Goal: Task Accomplishment & Management: Use online tool/utility

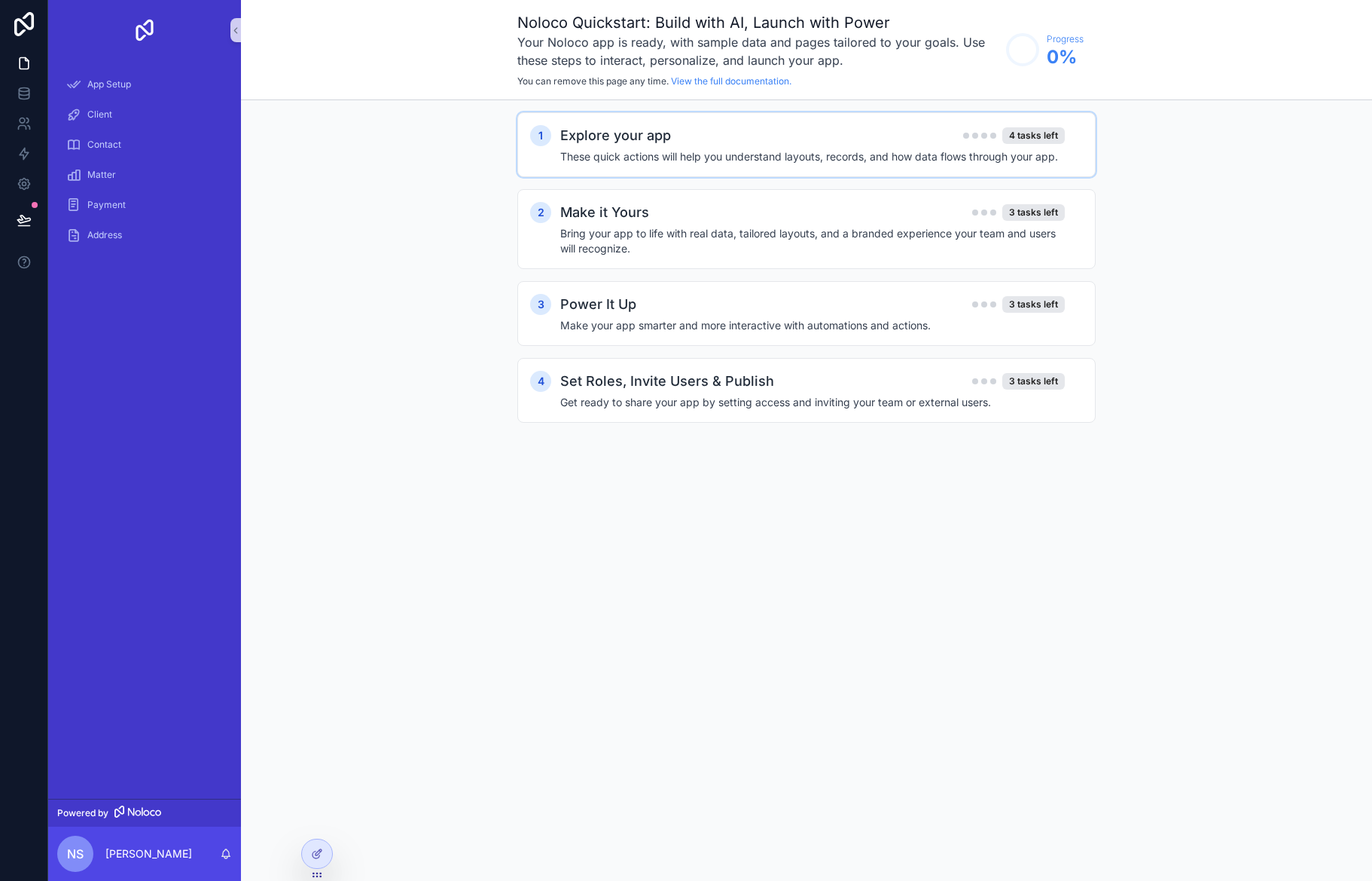
click at [655, 152] on h4 "These quick actions will help you understand layouts, records, and how data flo…" at bounding box center [812, 157] width 505 height 15
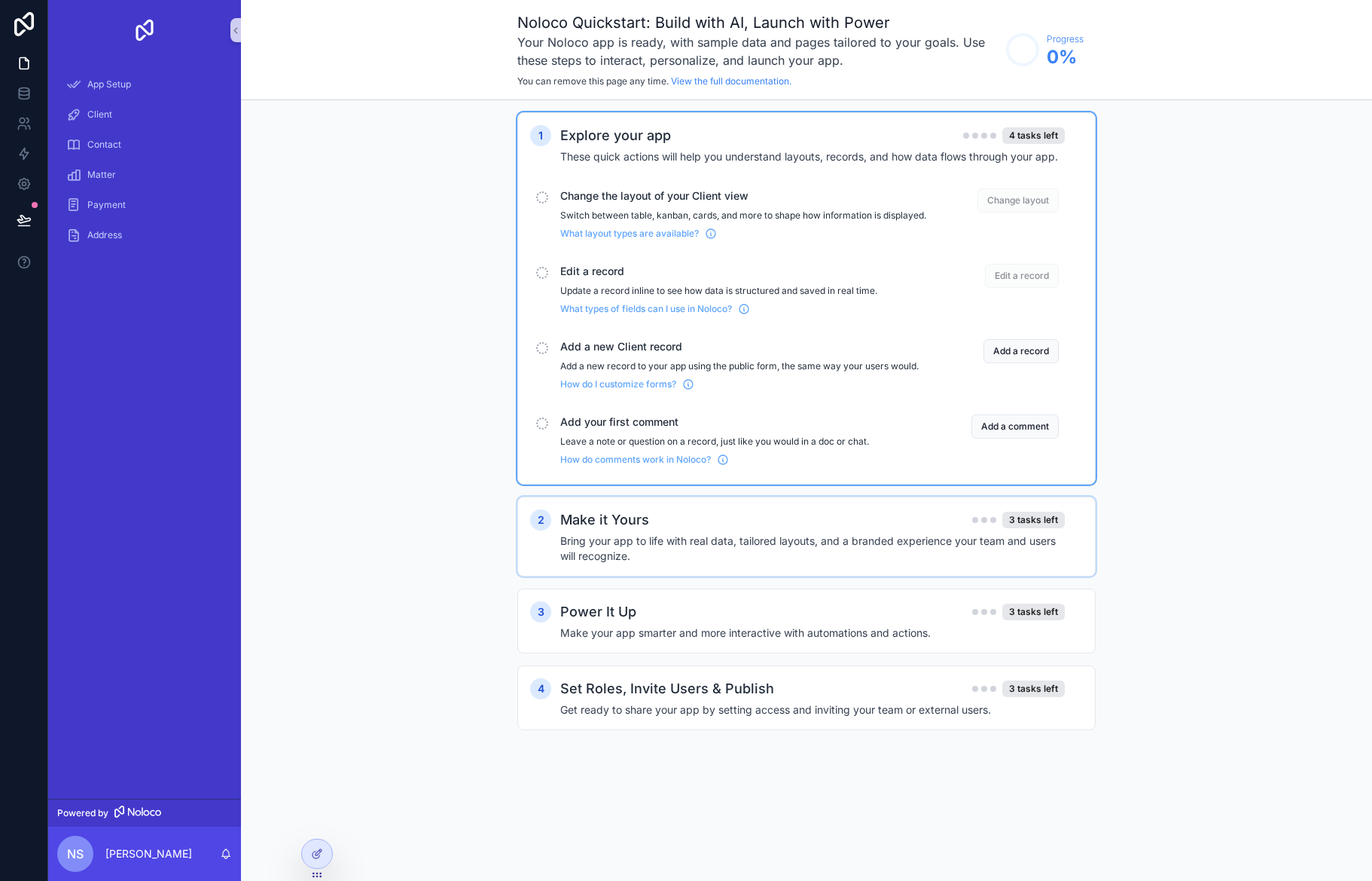
click at [754, 552] on h4 "Bring your app to life with real data, tailored layouts, and a branded experien…" at bounding box center [812, 549] width 505 height 30
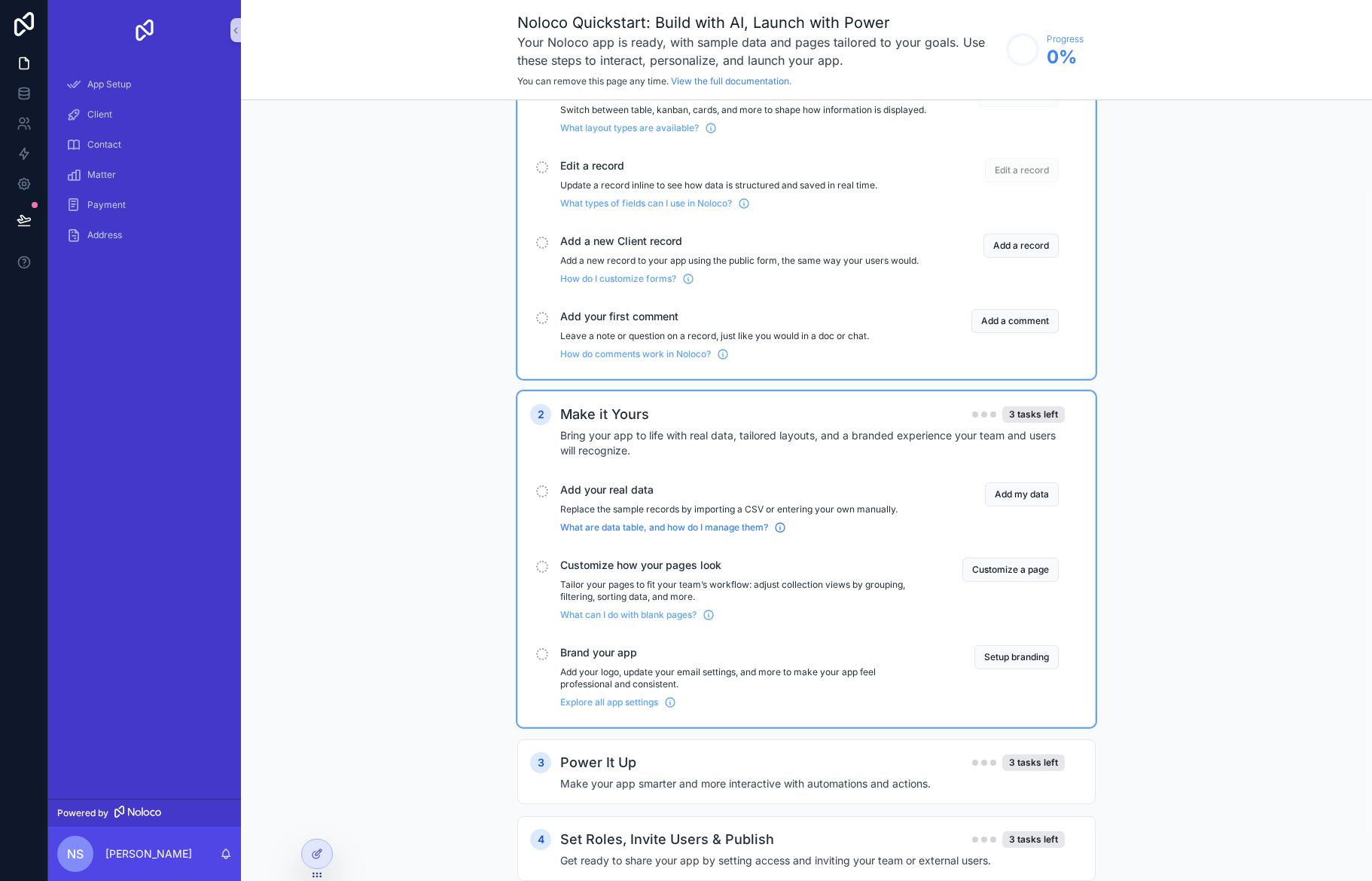
scroll to position [160, 0]
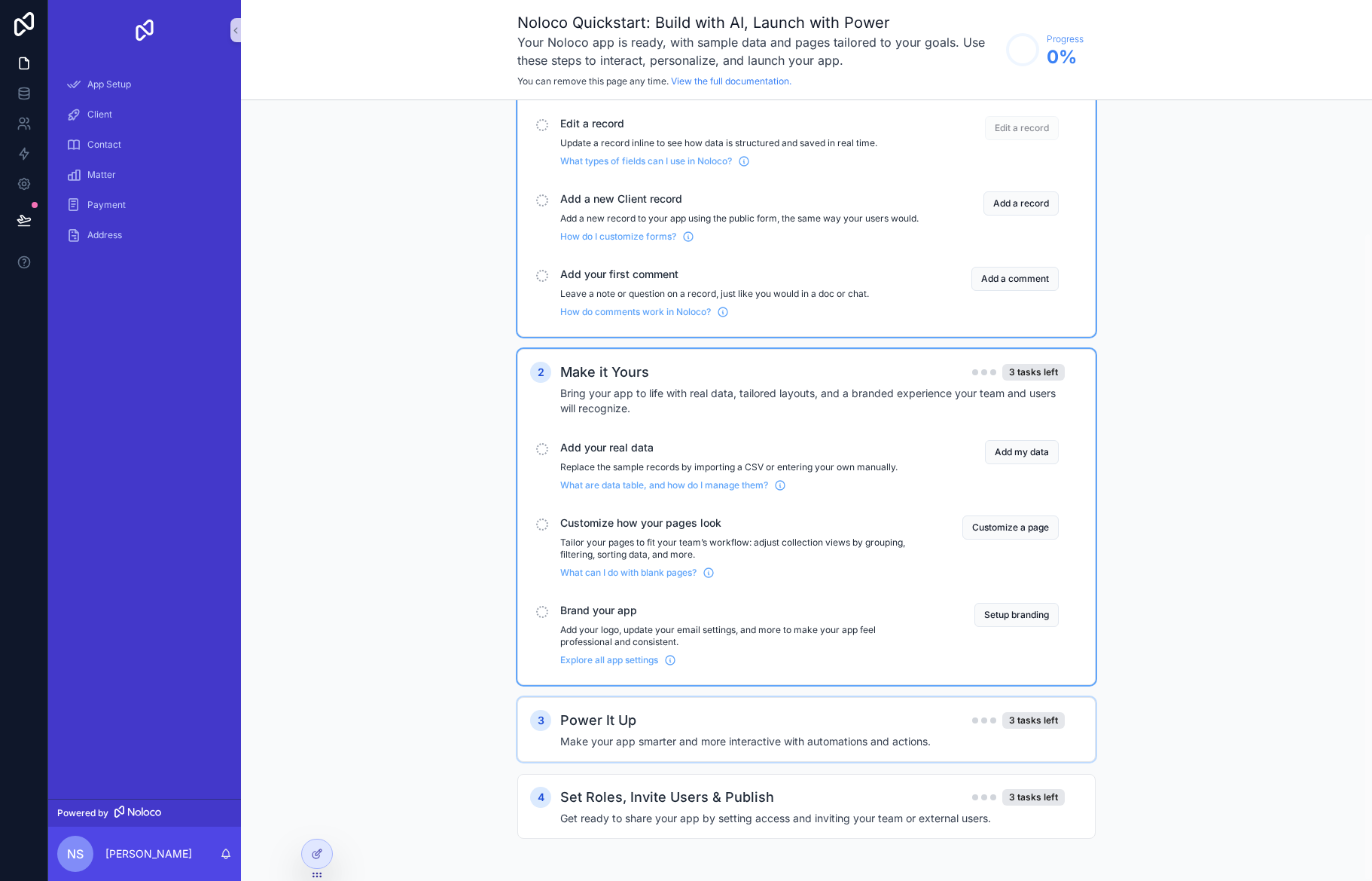
click at [649, 744] on h4 "Make your app smarter and more interactive with automations and actions." at bounding box center [812, 741] width 505 height 15
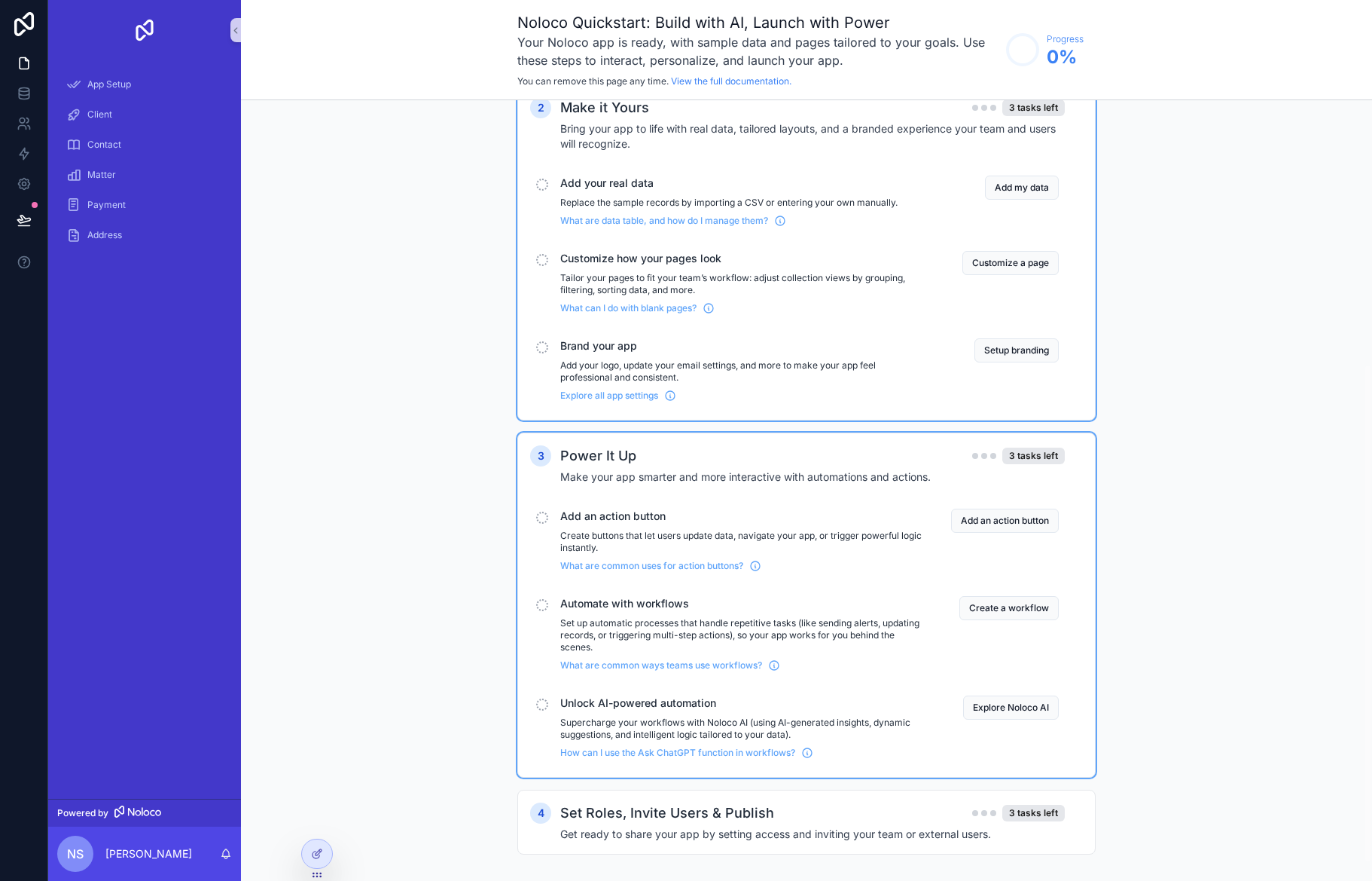
scroll to position [440, 0]
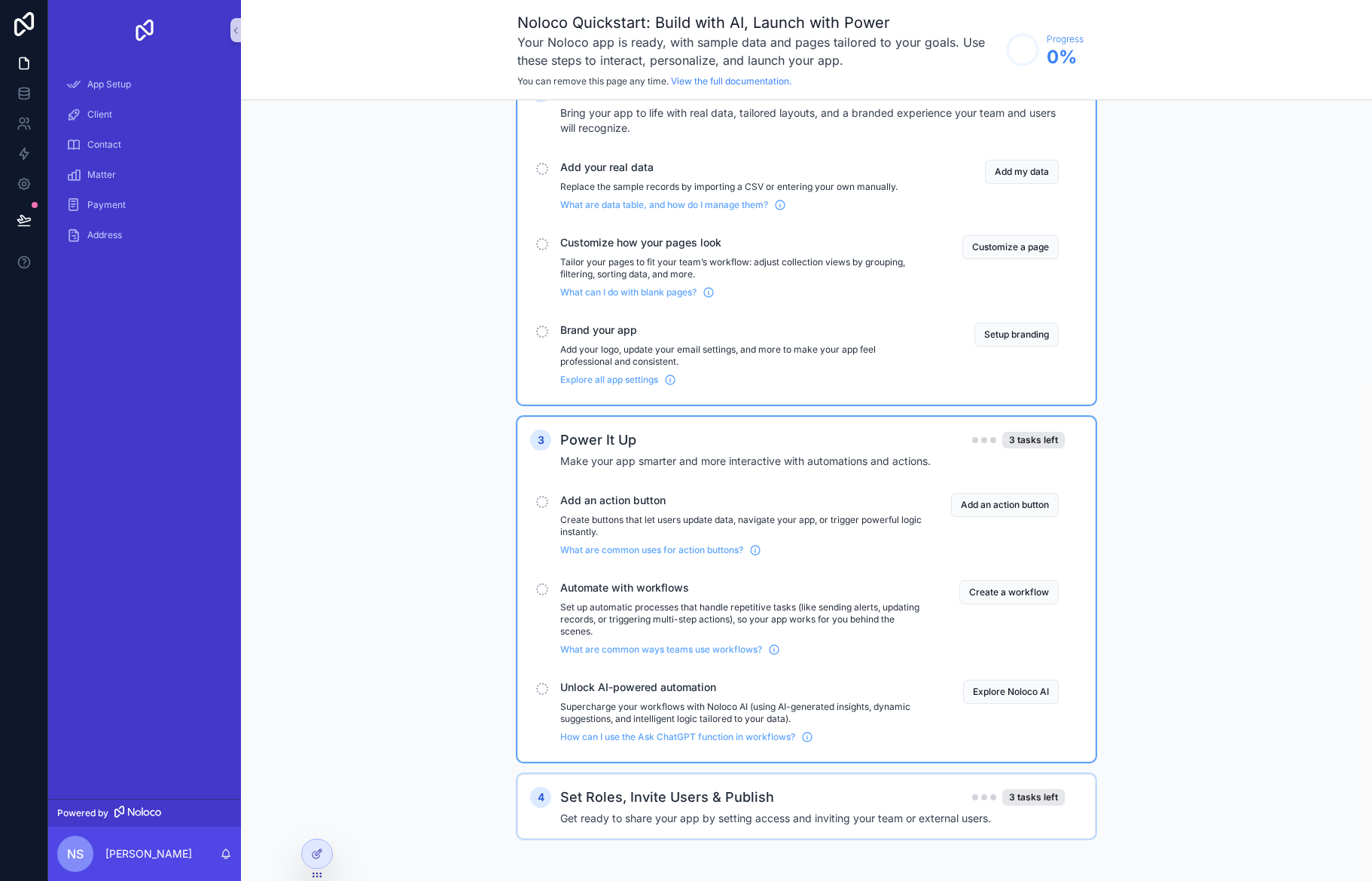
click at [646, 804] on h2 "Set Roles, Invite Users & Publish" at bounding box center [667, 796] width 214 height 21
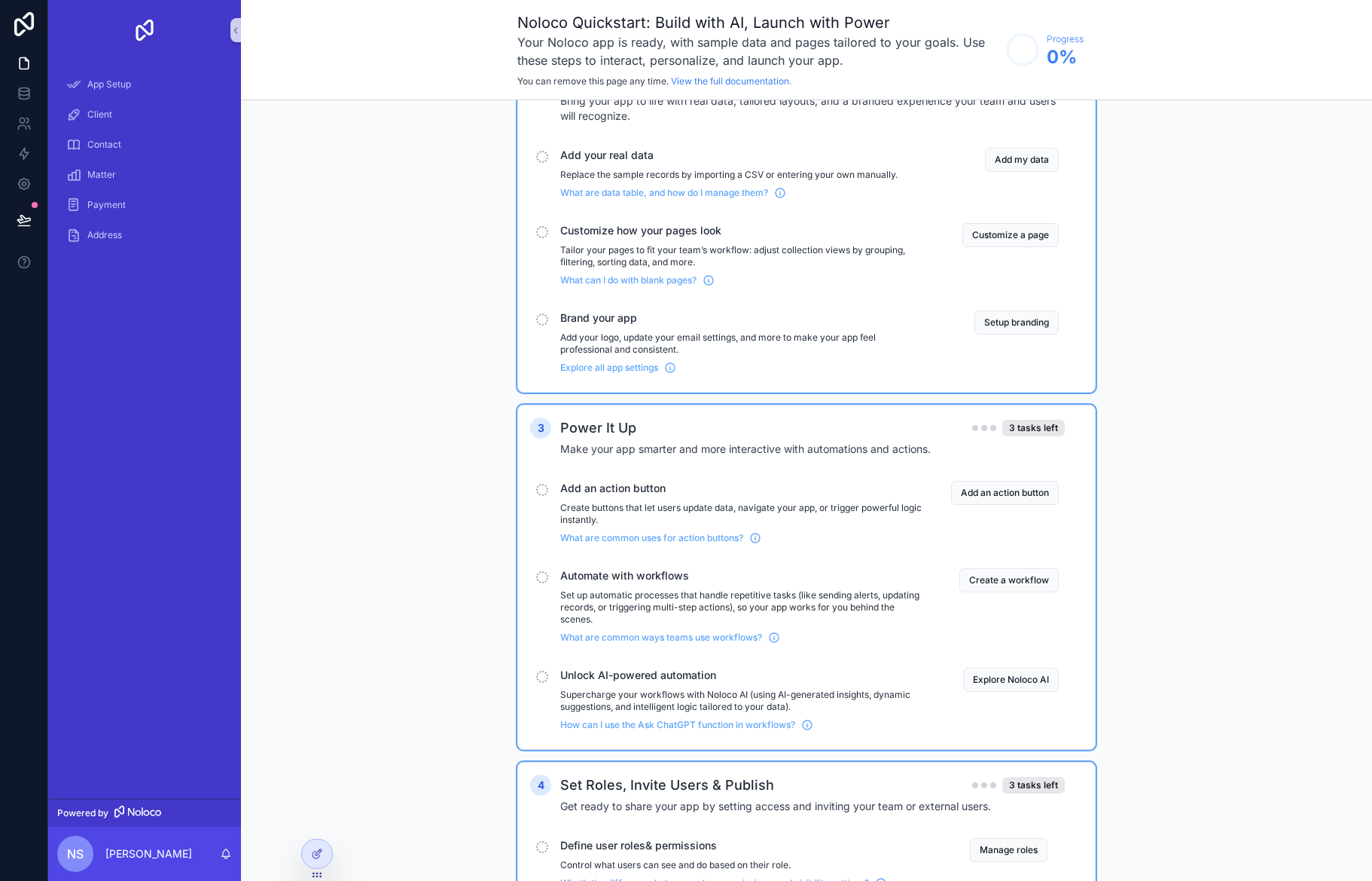
scroll to position [672, 0]
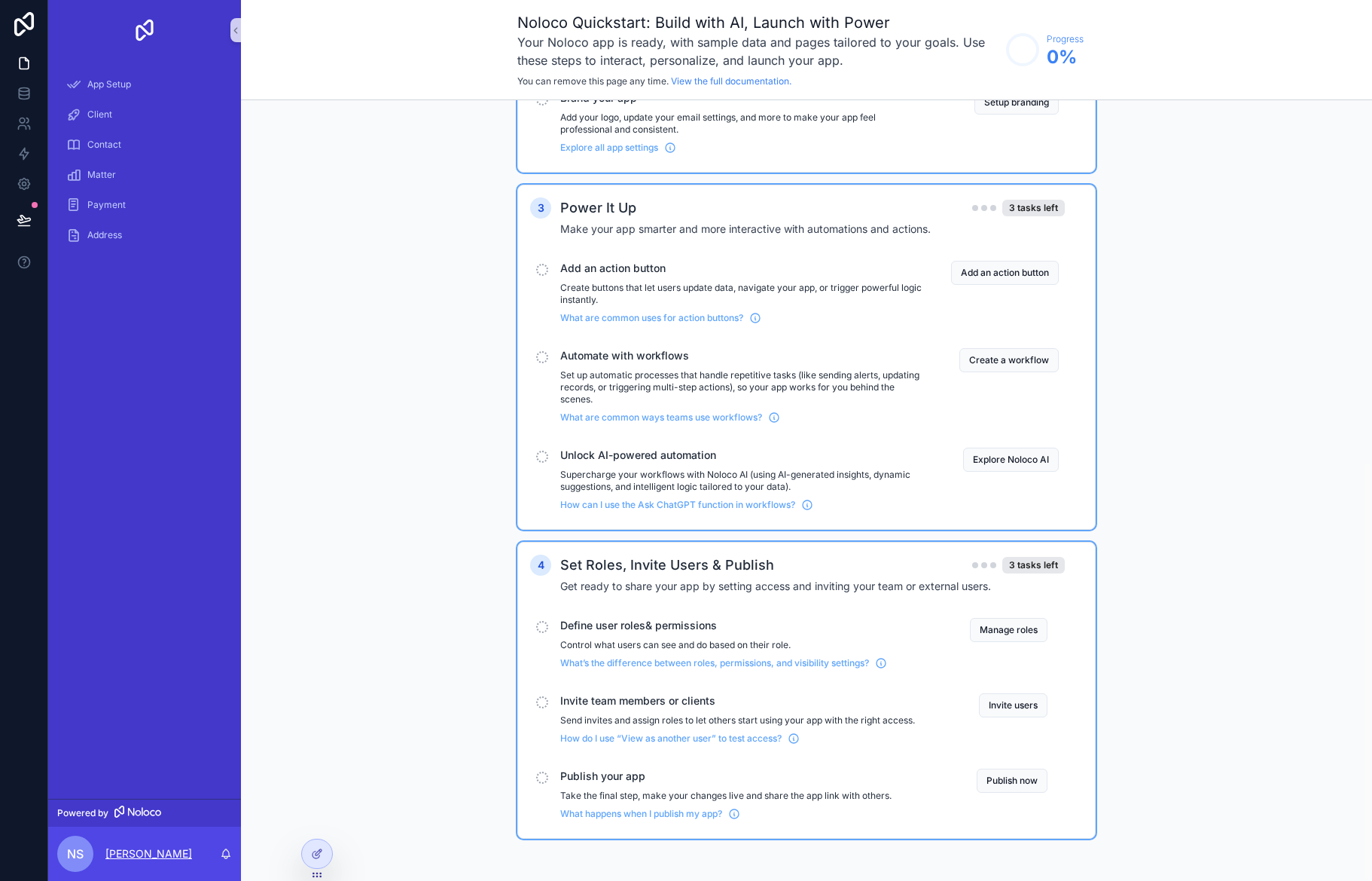
click at [170, 850] on p "[PERSON_NAME]" at bounding box center [148, 854] width 87 height 15
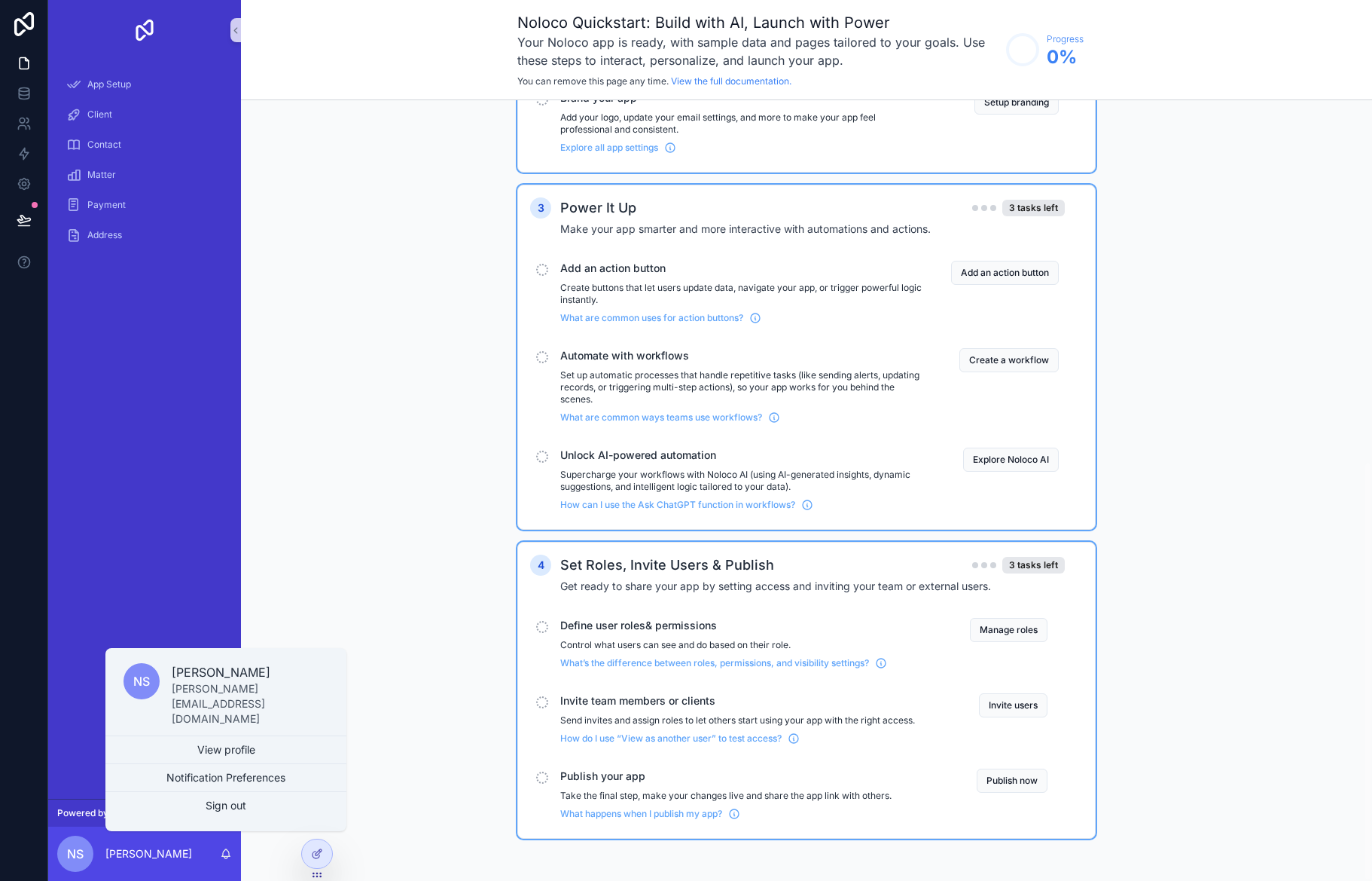
click at [320, 491] on div "1 Explore your app 4 tasks left These quick actions will help you understand la…" at bounding box center [806, 161] width 1131 height 1440
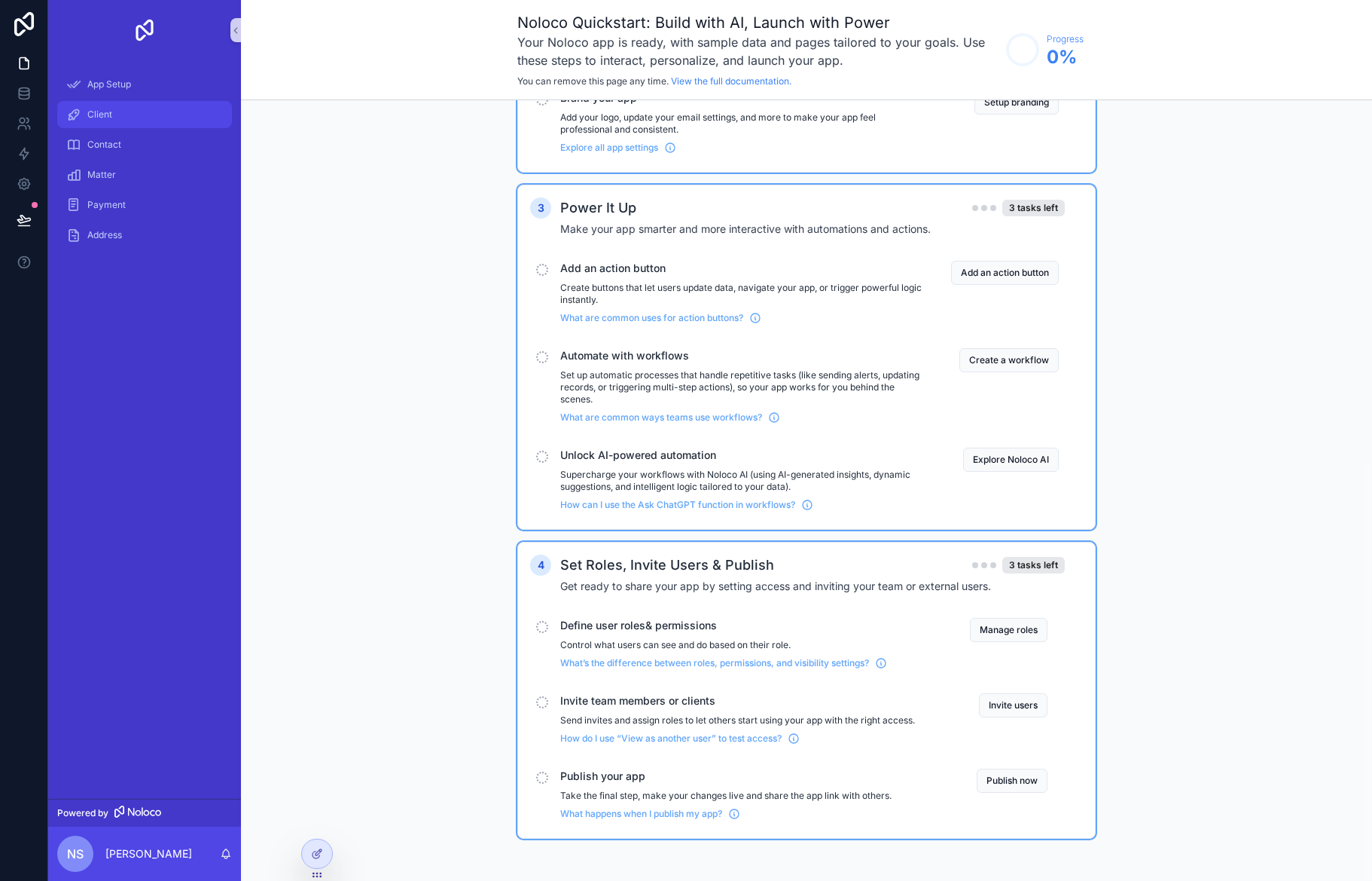
click at [107, 112] on span "Client" at bounding box center [99, 114] width 25 height 12
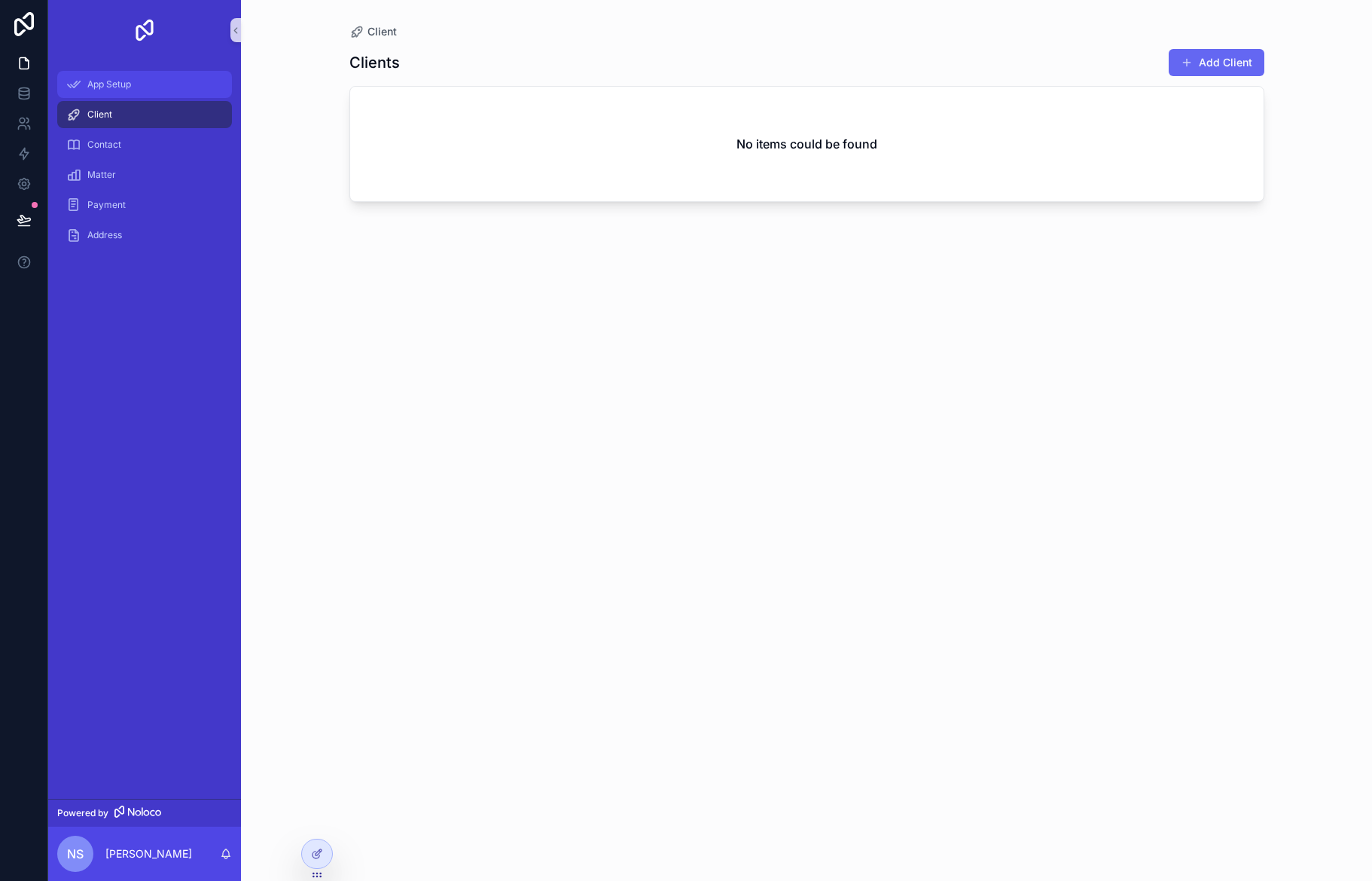
click at [116, 79] on span "App Setup" at bounding box center [109, 85] width 44 height 12
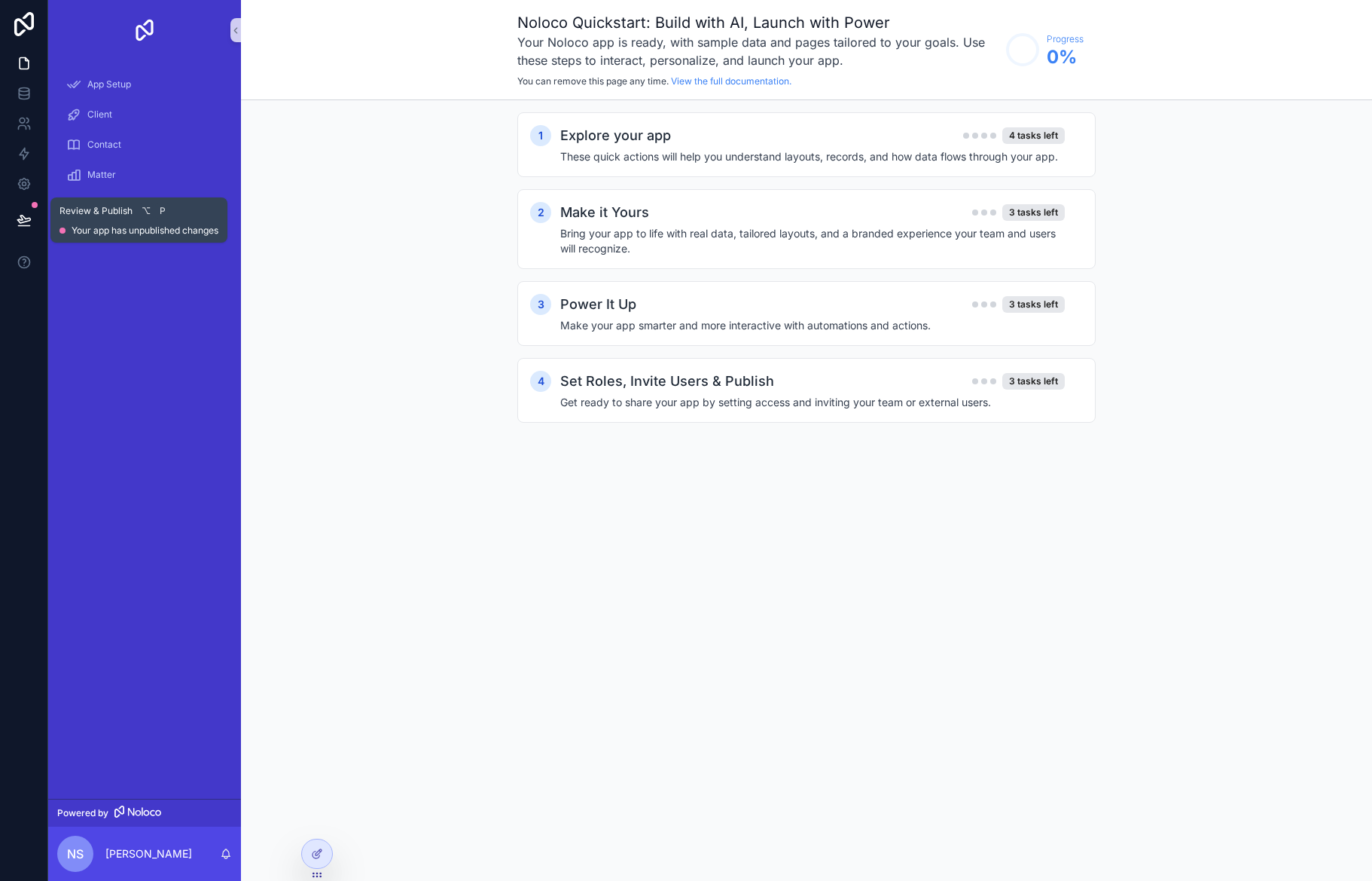
click at [21, 228] on button at bounding box center [24, 220] width 33 height 42
click at [22, 116] on icon at bounding box center [24, 123] width 15 height 15
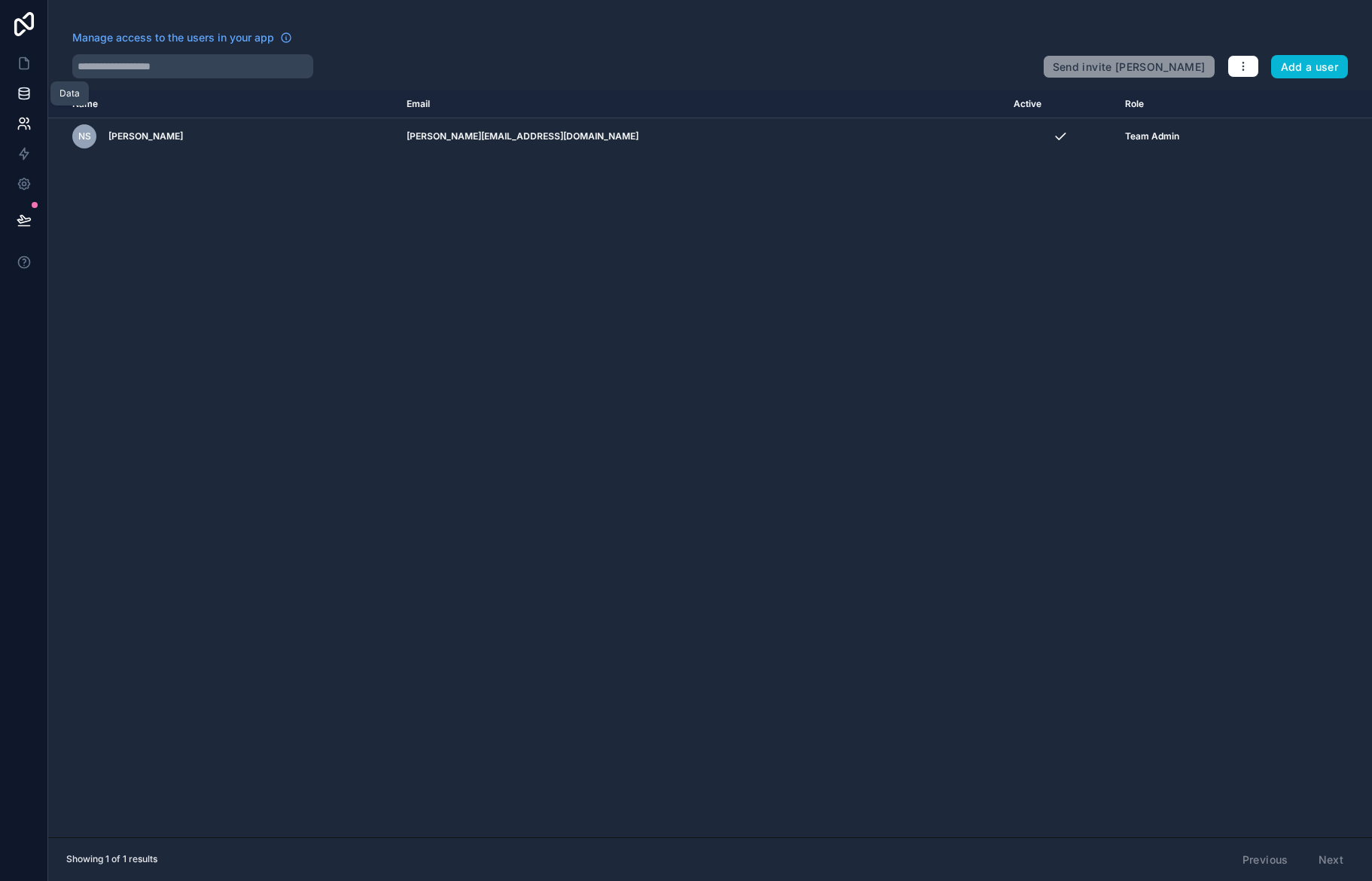
click at [22, 95] on icon at bounding box center [24, 94] width 15 height 15
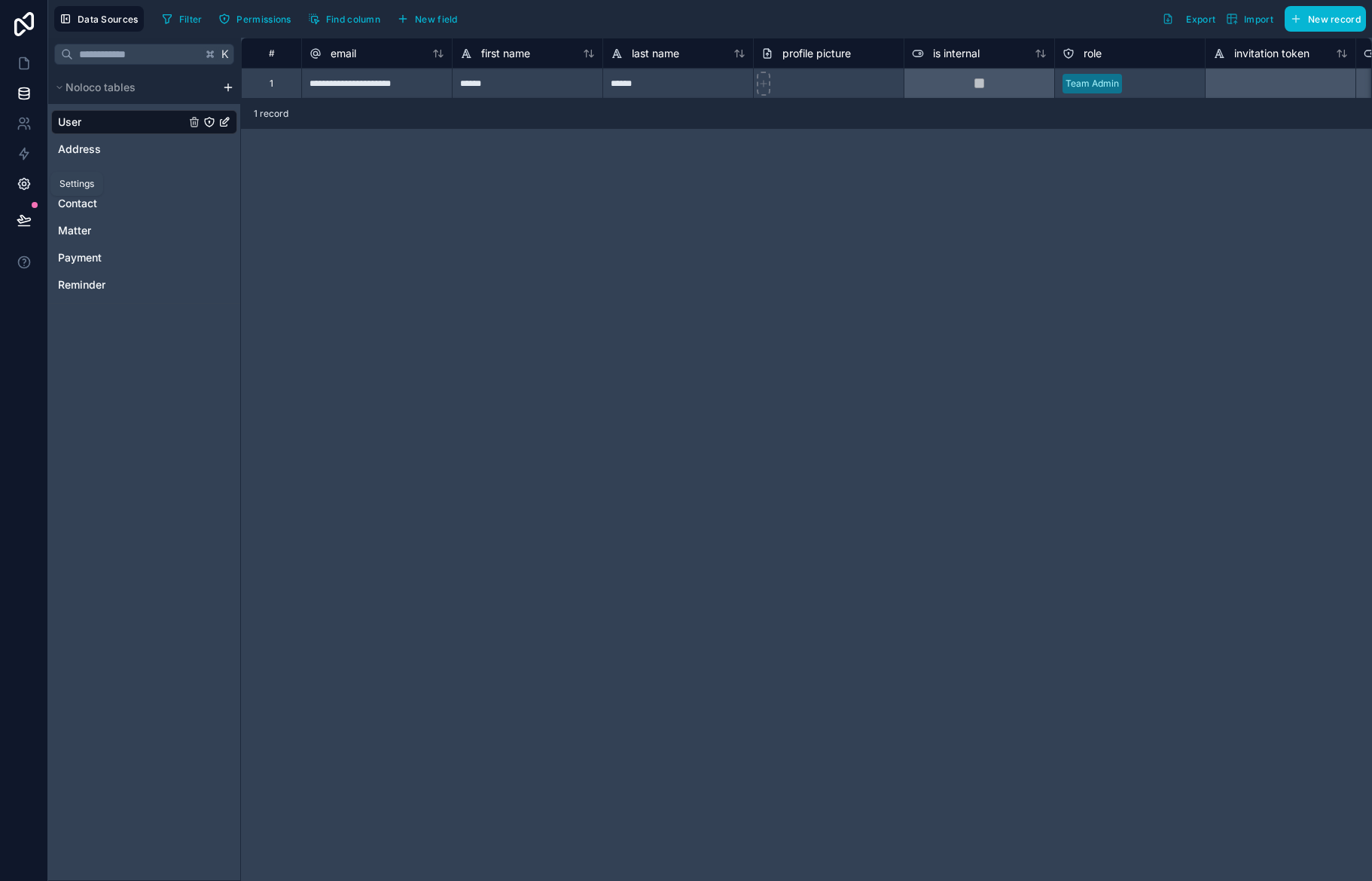
click at [27, 171] on link at bounding box center [23, 184] width 47 height 30
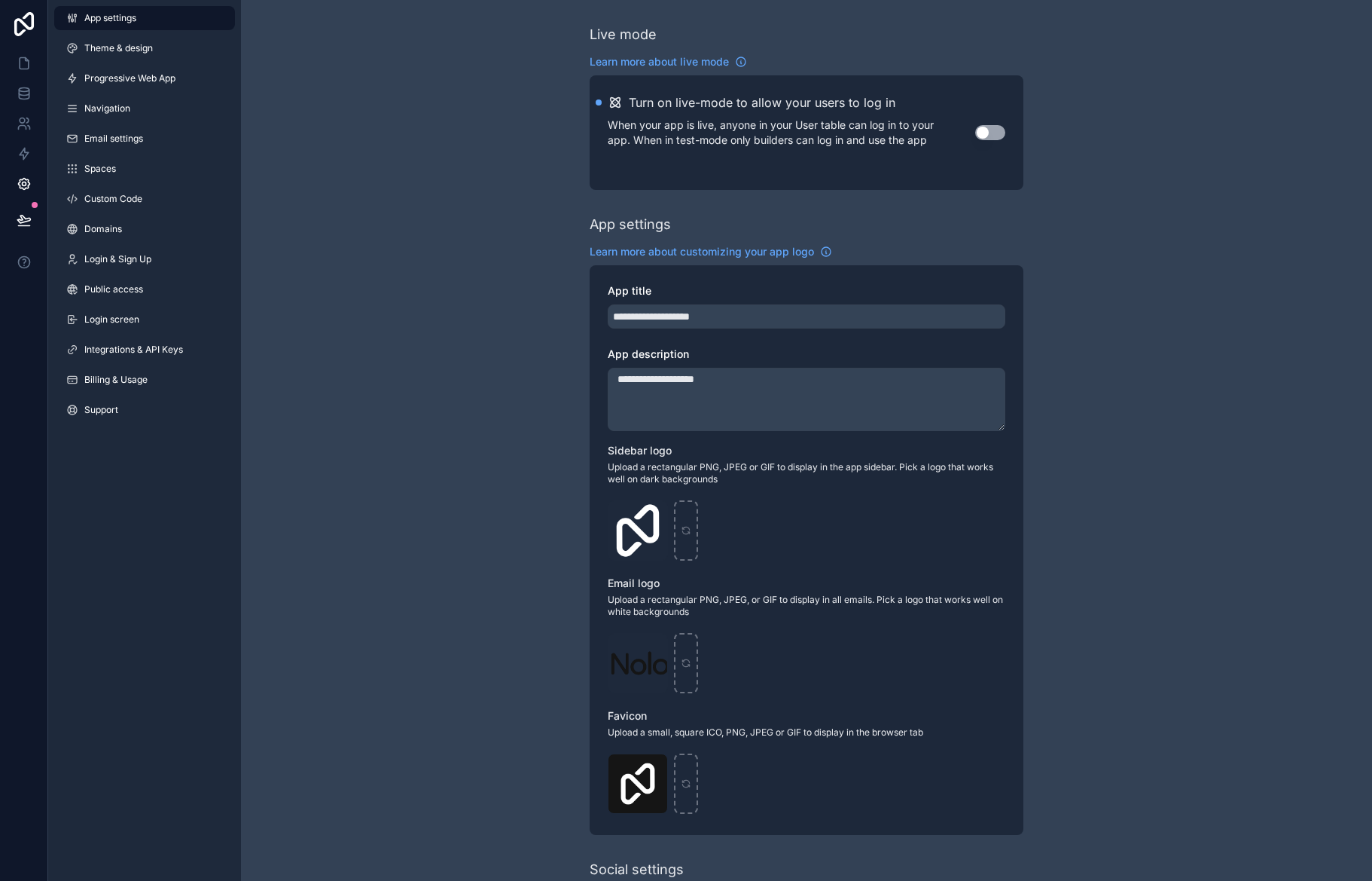
click at [409, 174] on div "**********" at bounding box center [806, 583] width 1131 height 1166
click at [160, 205] on link "Custom Code" at bounding box center [144, 198] width 181 height 24
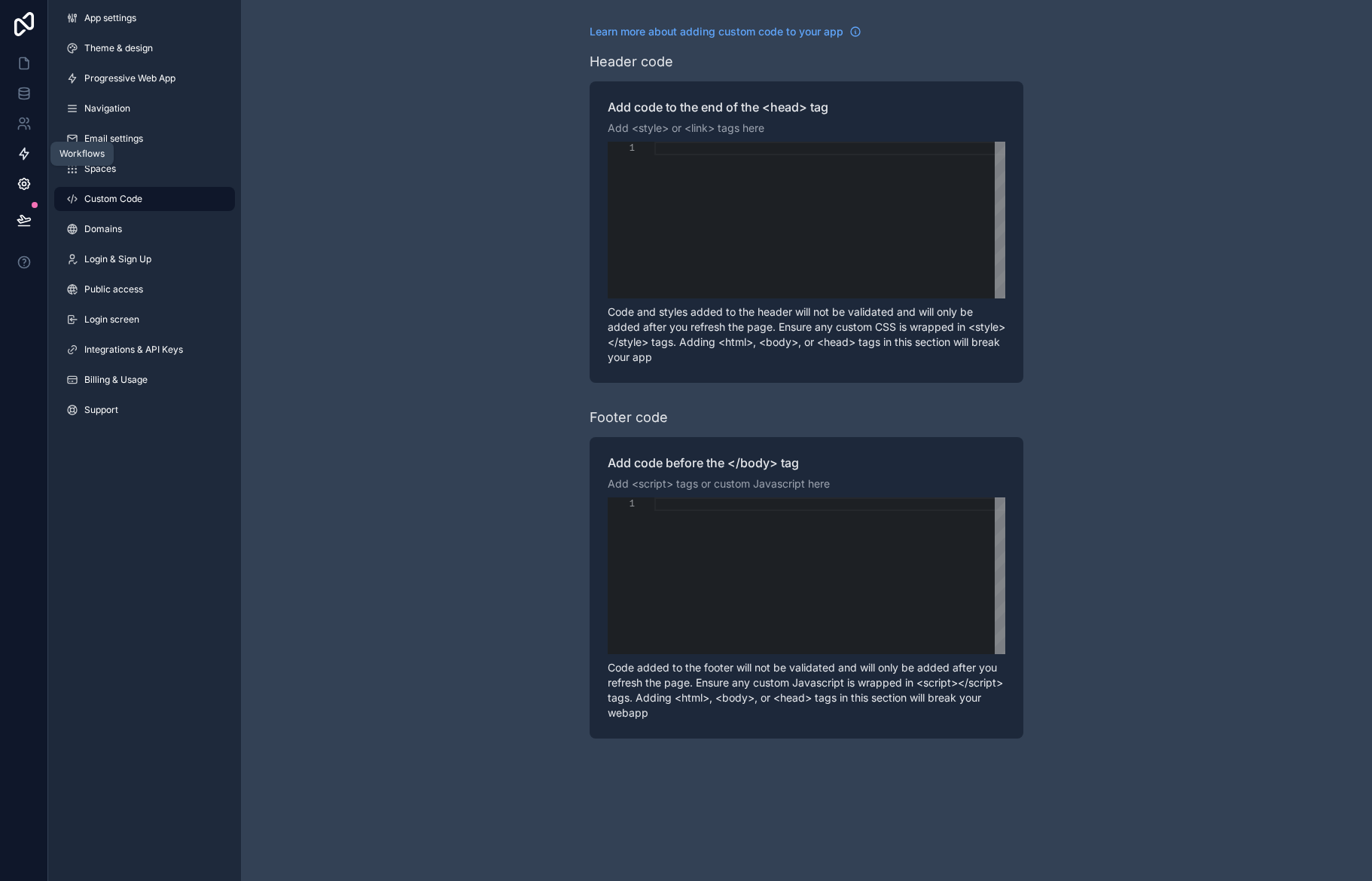
click at [17, 147] on icon at bounding box center [24, 153] width 15 height 15
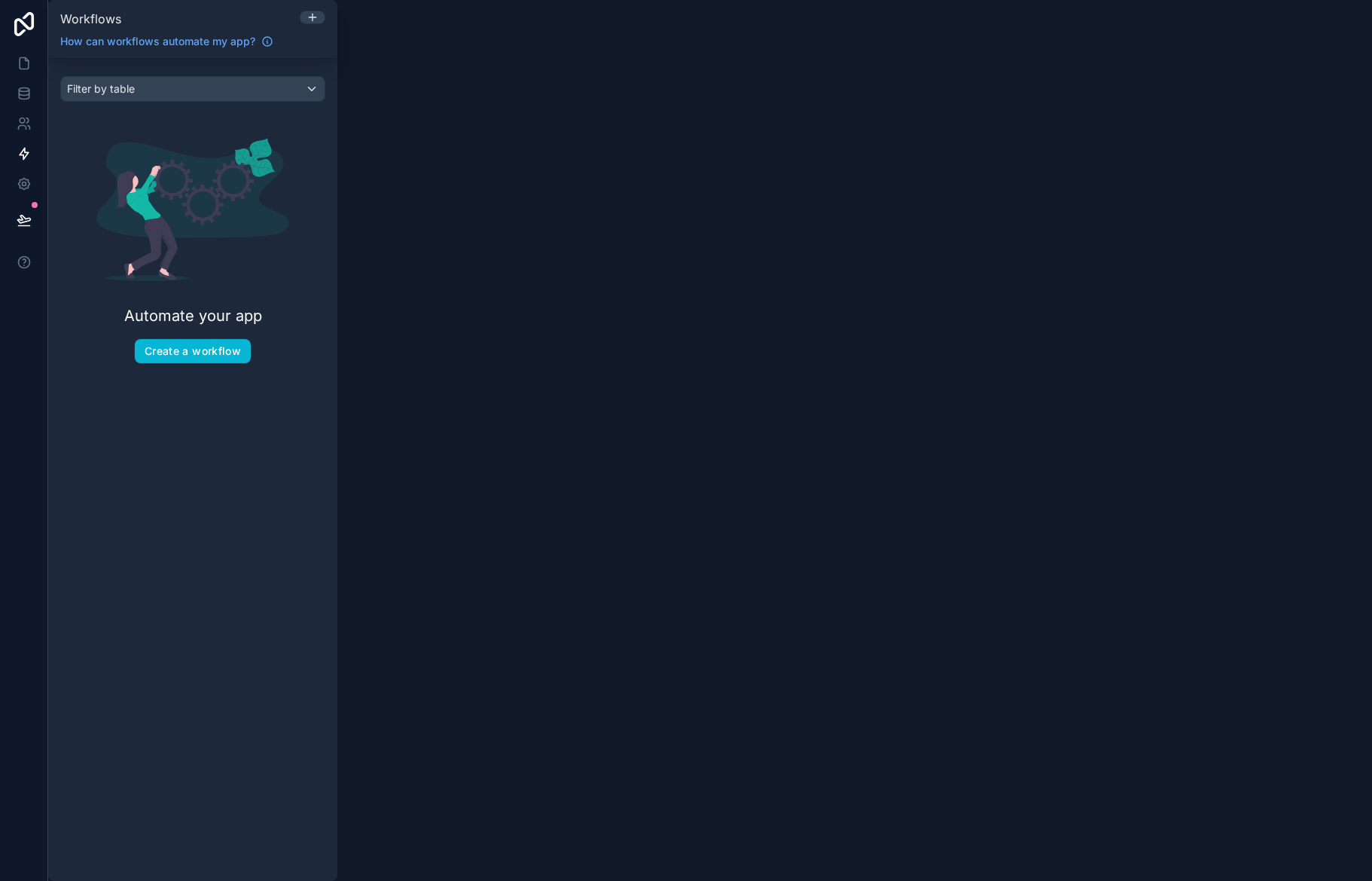
click at [413, 191] on div "Workflows How can workflows automate my app? Filter by table Automate your app …" at bounding box center [710, 440] width 1324 height 881
